Goal: Information Seeking & Learning: Learn about a topic

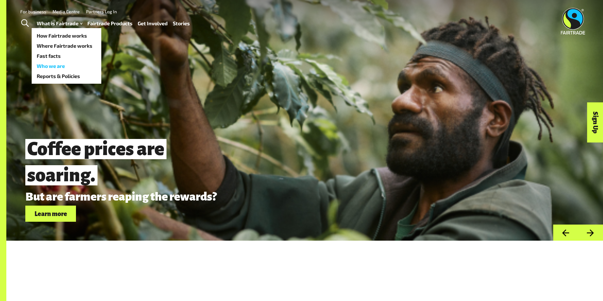
click at [46, 66] on link "Who we are" at bounding box center [67, 66] width 70 height 10
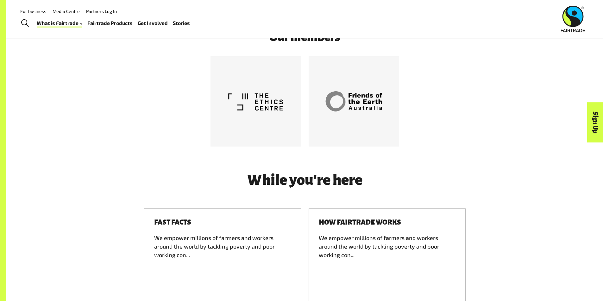
scroll to position [1667, 0]
